Goal: Transaction & Acquisition: Purchase product/service

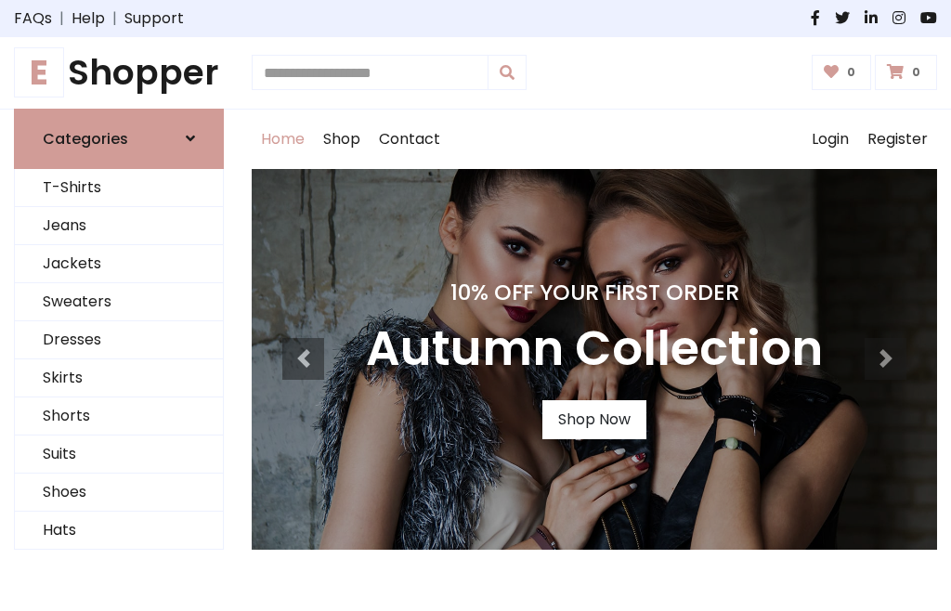
click at [476, 306] on h4 "10% Off Your First Order" at bounding box center [594, 293] width 457 height 26
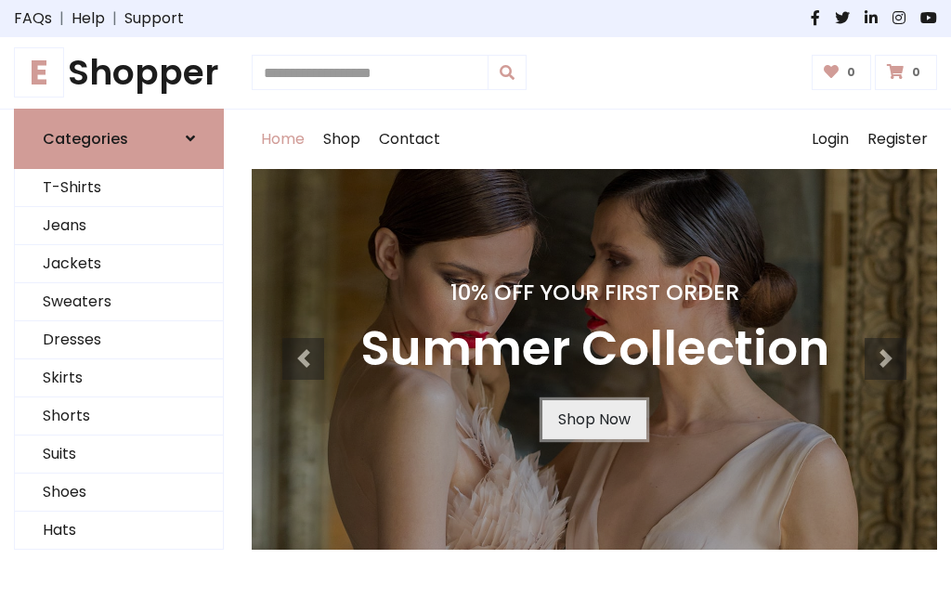
click at [594, 419] on link "Shop Now" at bounding box center [594, 419] width 104 height 39
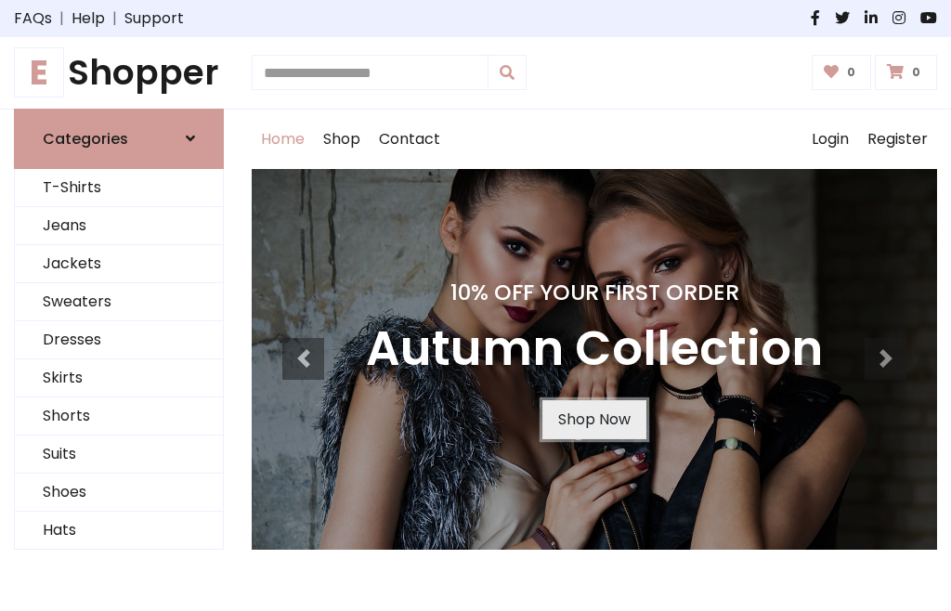
click at [594, 419] on link "Shop Now" at bounding box center [594, 419] width 104 height 39
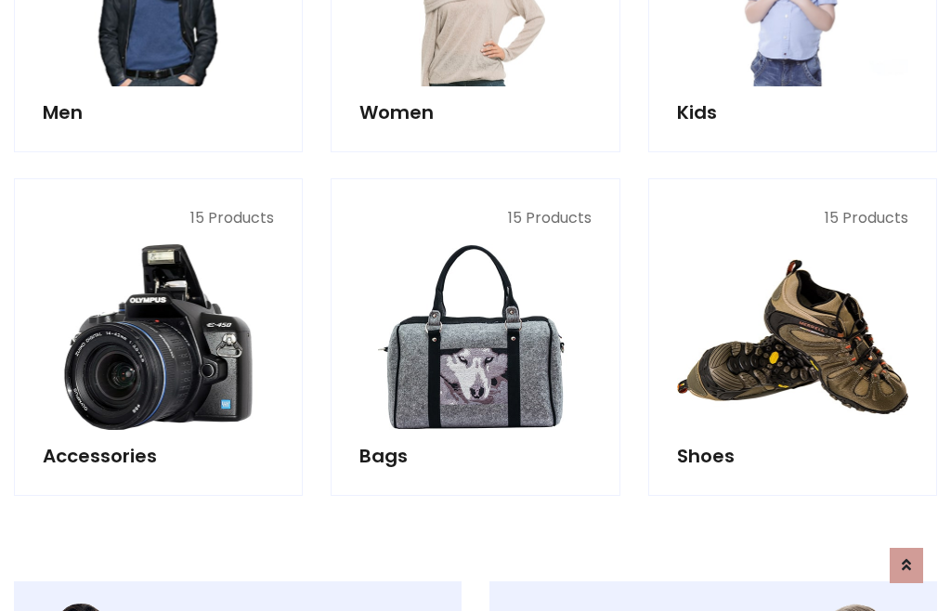
scroll to position [1852, 0]
